Goal: Task Accomplishment & Management: Manage account settings

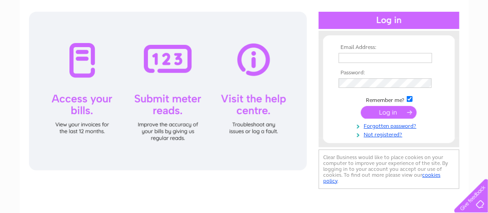
scroll to position [91, 0]
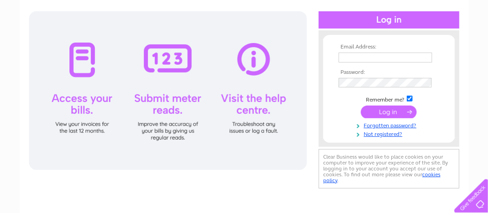
type input "jepedersenmasterbutcher@yahoo.co.uk"
click at [389, 109] on input "submit" at bounding box center [389, 112] width 56 height 13
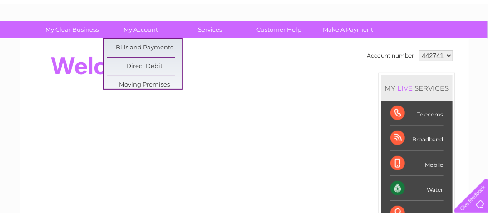
scroll to position [46, 0]
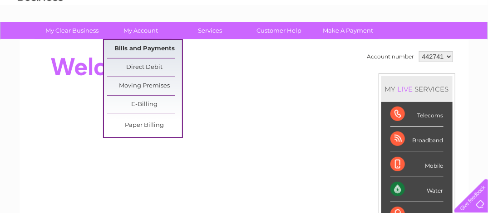
click at [131, 48] on link "Bills and Payments" at bounding box center [144, 49] width 75 height 18
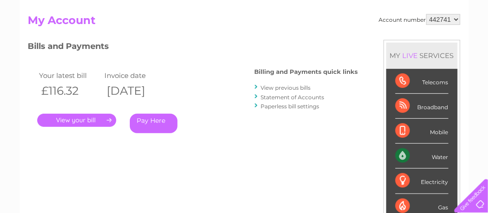
scroll to position [90, 0]
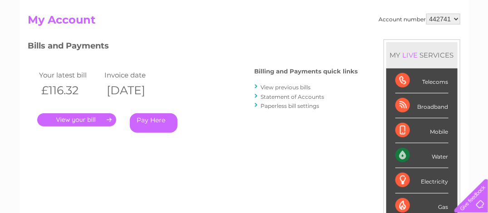
click at [75, 119] on link "." at bounding box center [76, 120] width 79 height 13
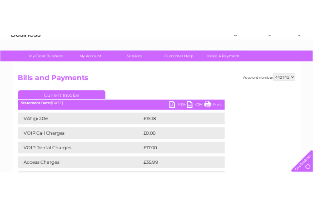
scroll to position [45, 0]
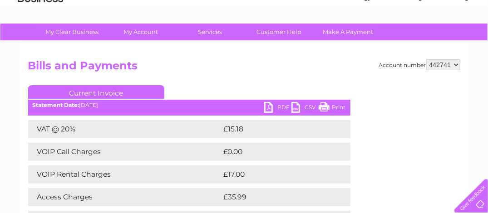
click at [269, 108] on link "PDF" at bounding box center [277, 108] width 27 height 13
